Goal: Transaction & Acquisition: Download file/media

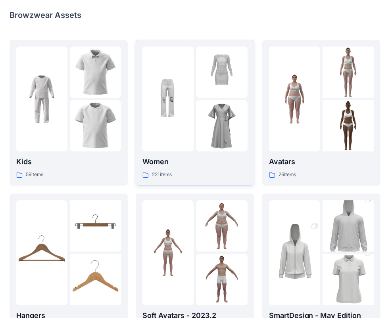
click at [182, 89] on img at bounding box center [167, 98] width 51 height 51
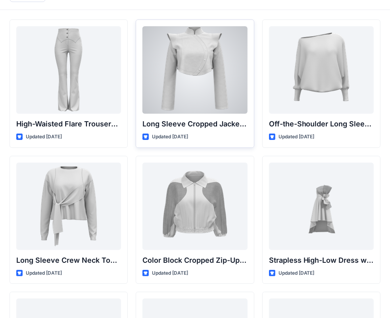
scroll to position [79, 0]
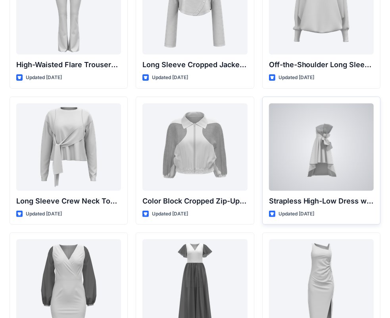
click at [333, 170] on div at bounding box center [321, 146] width 105 height 87
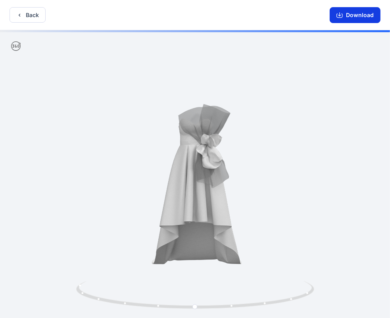
click at [343, 11] on button "Download" at bounding box center [355, 15] width 51 height 16
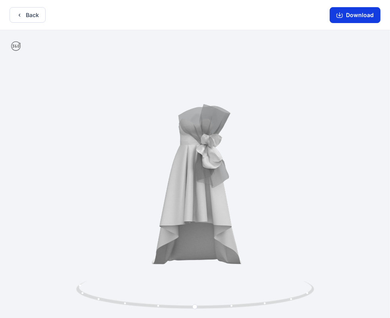
click at [343, 14] on icon "button" at bounding box center [340, 15] width 6 height 4
click at [356, 17] on button "Download" at bounding box center [355, 15] width 51 height 16
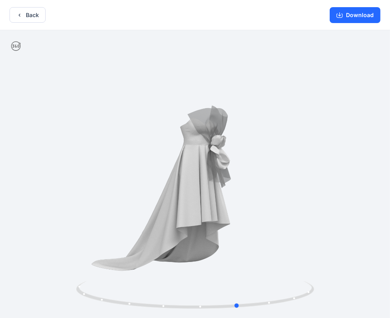
drag, startPoint x: 201, startPoint y: 218, endPoint x: 257, endPoint y: 214, distance: 56.1
click at [257, 214] on div at bounding box center [195, 174] width 390 height 289
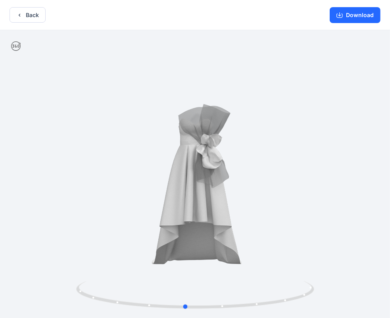
drag, startPoint x: 257, startPoint y: 214, endPoint x: 191, endPoint y: 216, distance: 65.9
click at [191, 216] on div at bounding box center [195, 174] width 390 height 289
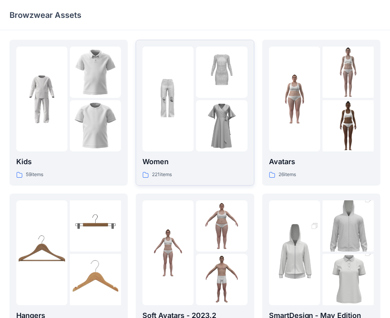
click at [182, 87] on img at bounding box center [167, 98] width 51 height 51
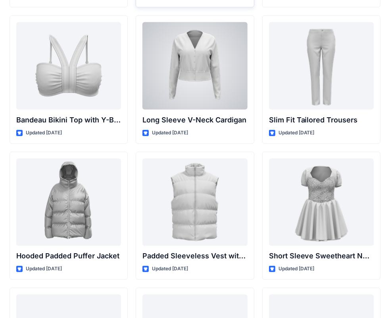
scroll to position [959, 0]
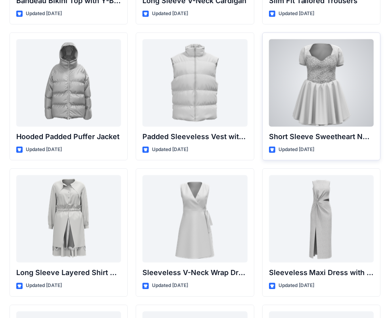
click at [301, 84] on div at bounding box center [321, 82] width 105 height 87
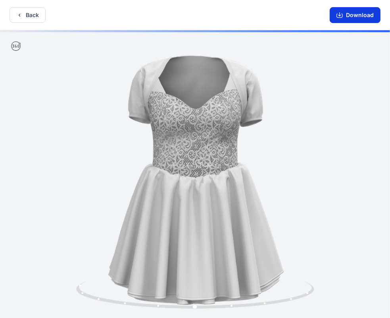
click at [347, 15] on button "Download" at bounding box center [355, 15] width 51 height 16
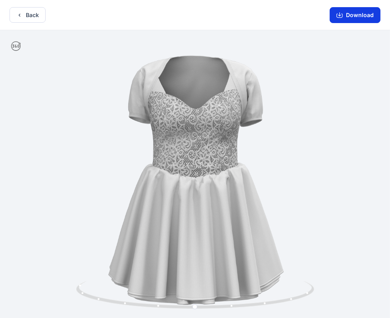
click at [341, 19] on button "Download" at bounding box center [355, 15] width 51 height 16
